Goal: Task Accomplishment & Management: Manage account settings

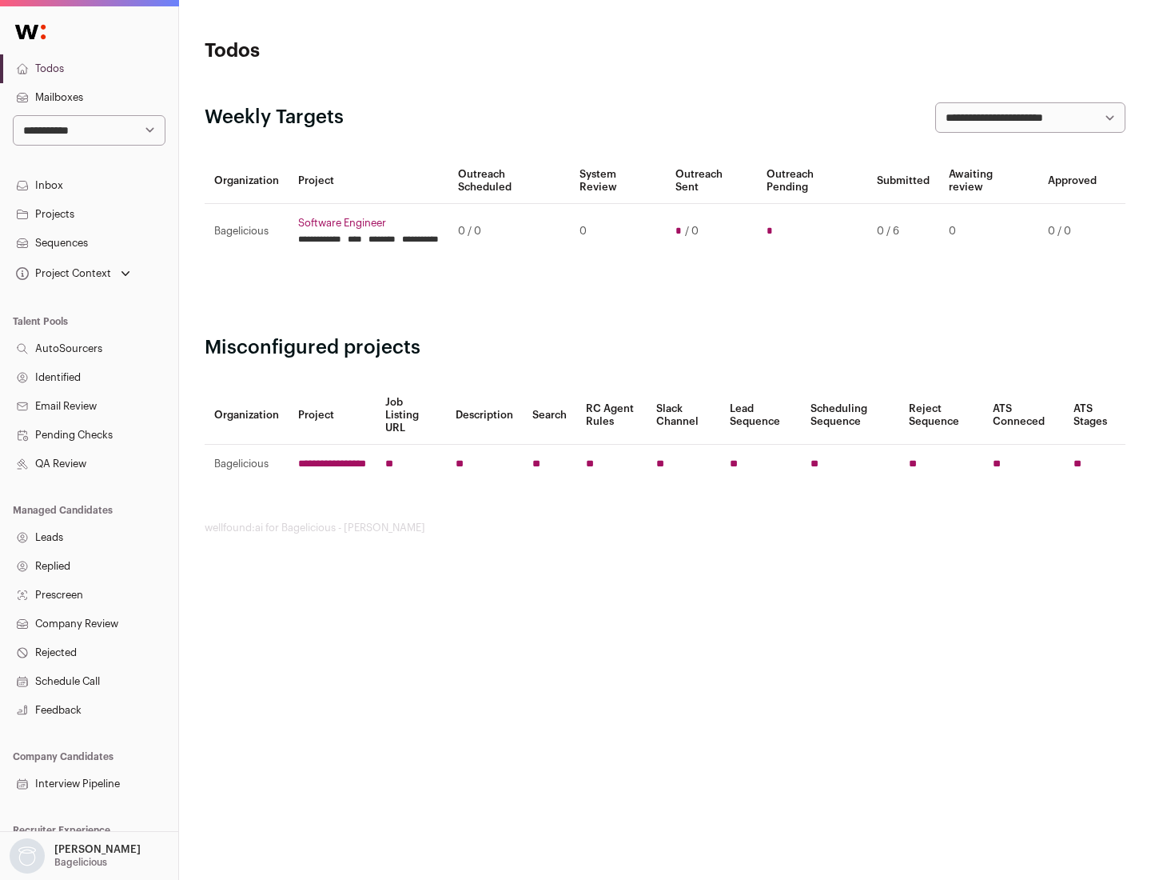
click at [89, 213] on link "Projects" at bounding box center [89, 214] width 178 height 29
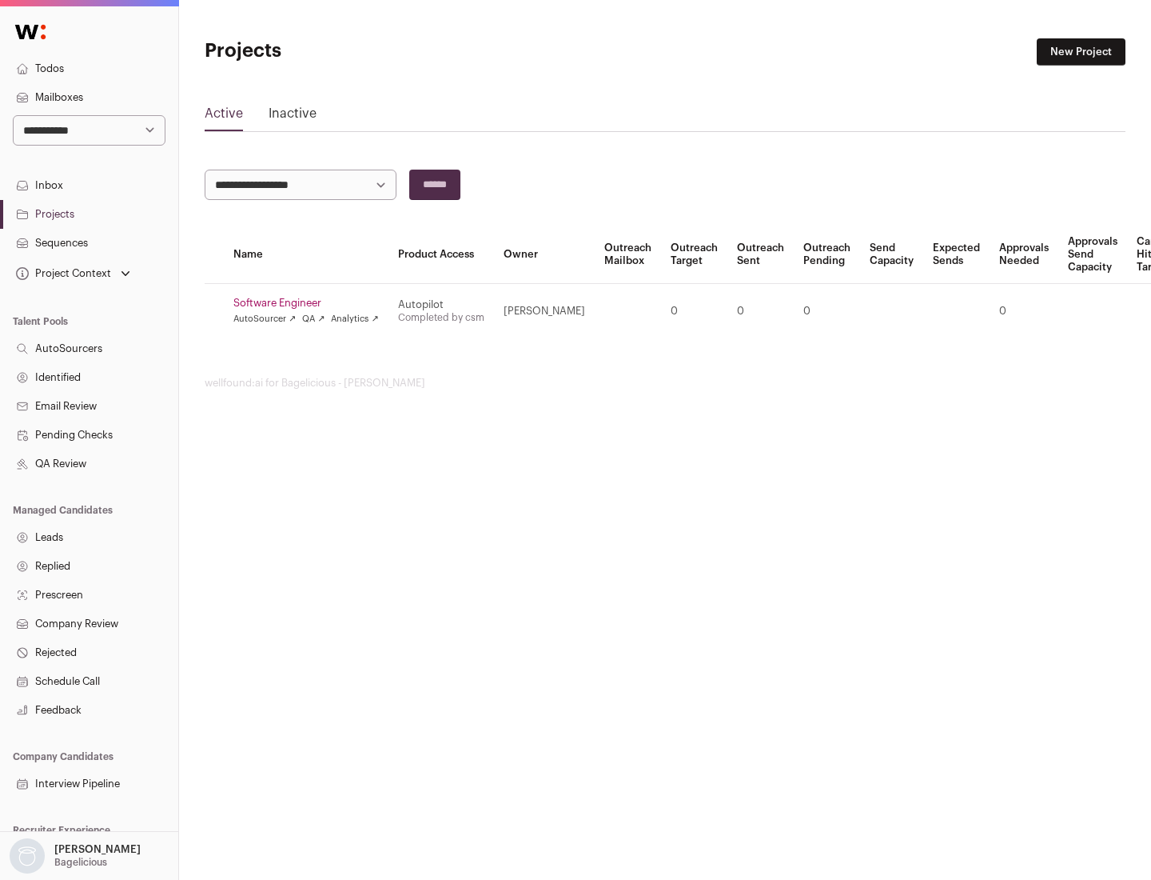
click at [311, 303] on link "Software Engineer" at bounding box center [306, 303] width 146 height 13
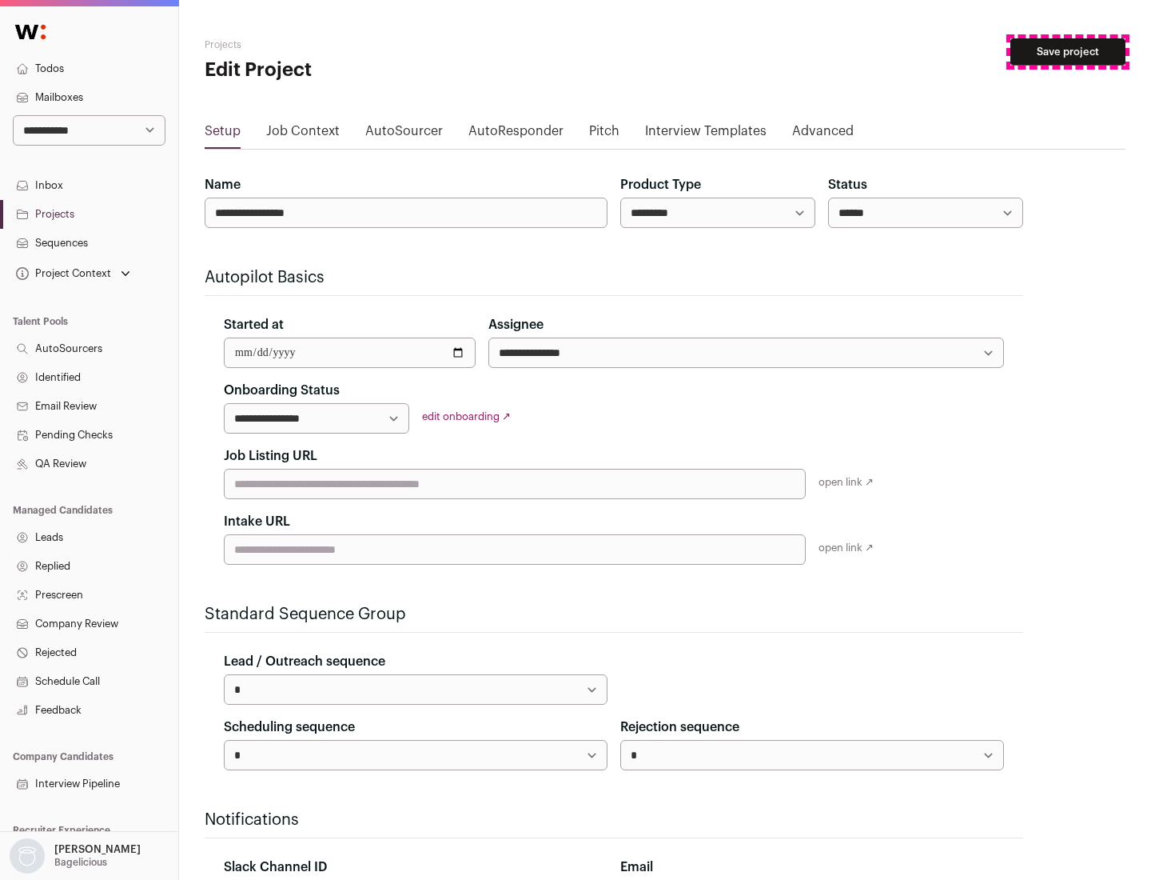
click at [1068, 52] on button "Save project" at bounding box center [1068, 51] width 115 height 27
